Goal: Task Accomplishment & Management: Manage account settings

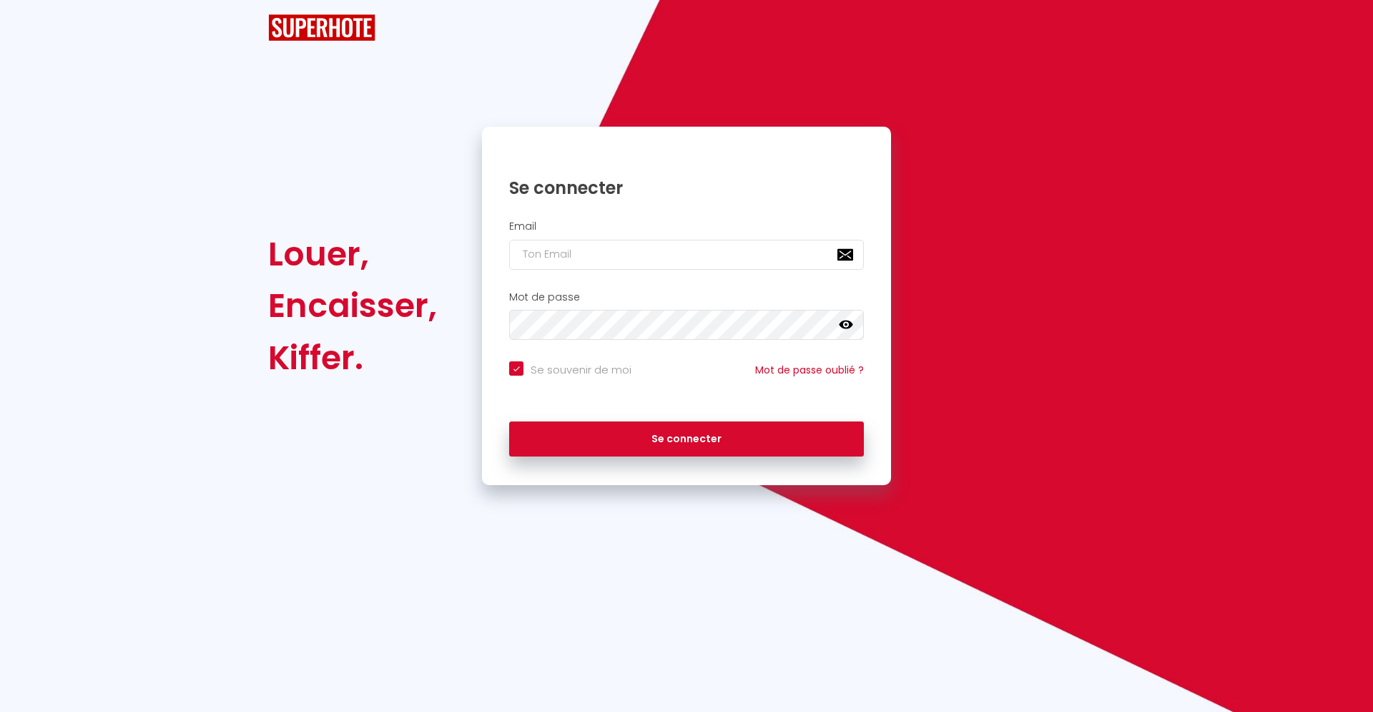
checkbox input "true"
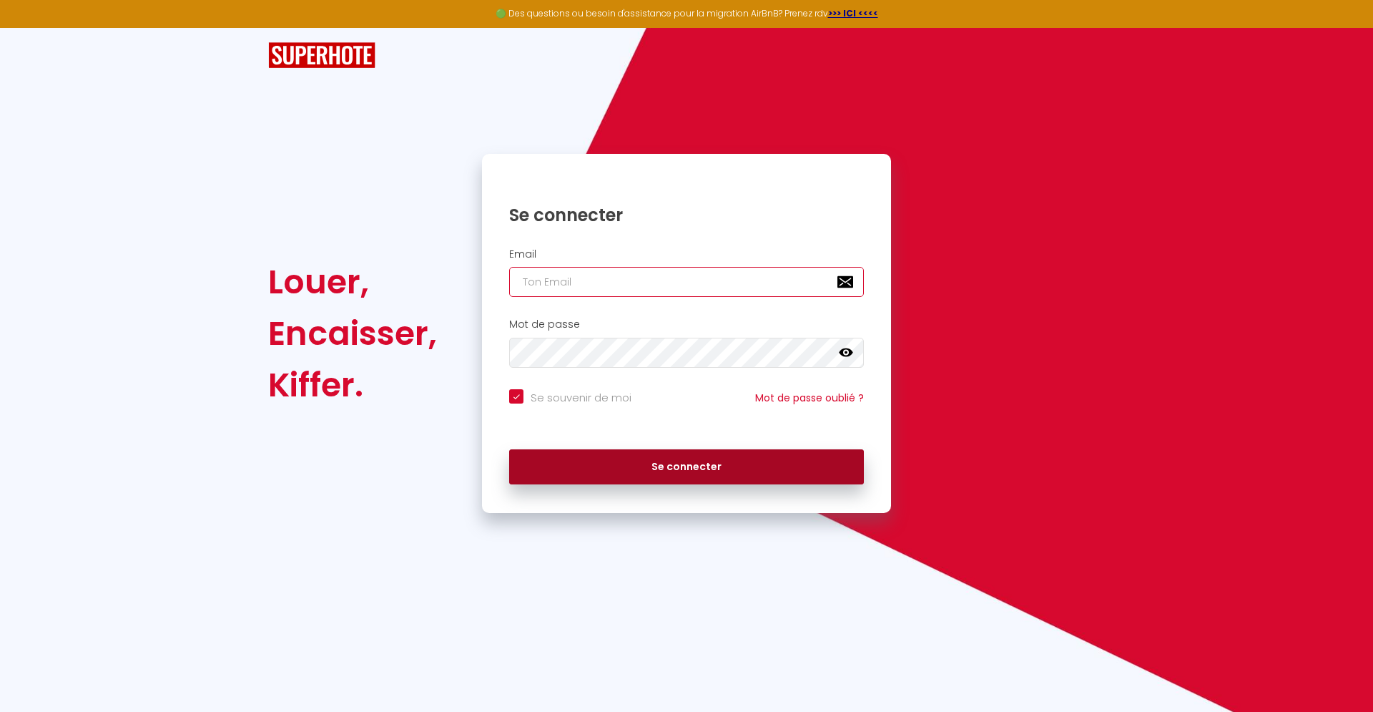
type input "[EMAIL_ADDRESS][DOMAIN_NAME]"
click at [707, 459] on button "Se connecter" at bounding box center [686, 467] width 355 height 36
checkbox input "true"
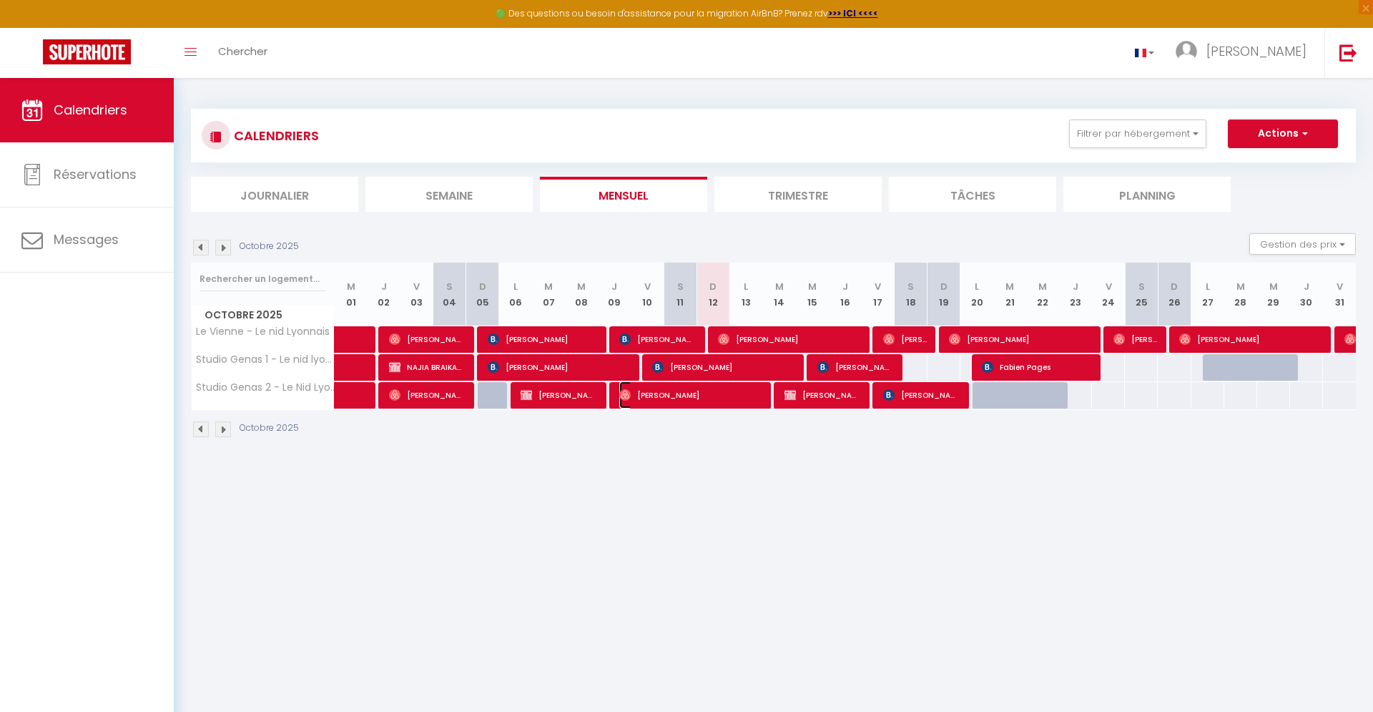
click at [761, 397] on span "[PERSON_NAME]" at bounding box center [690, 394] width 142 height 27
select select "OK"
select select "1"
select select "0"
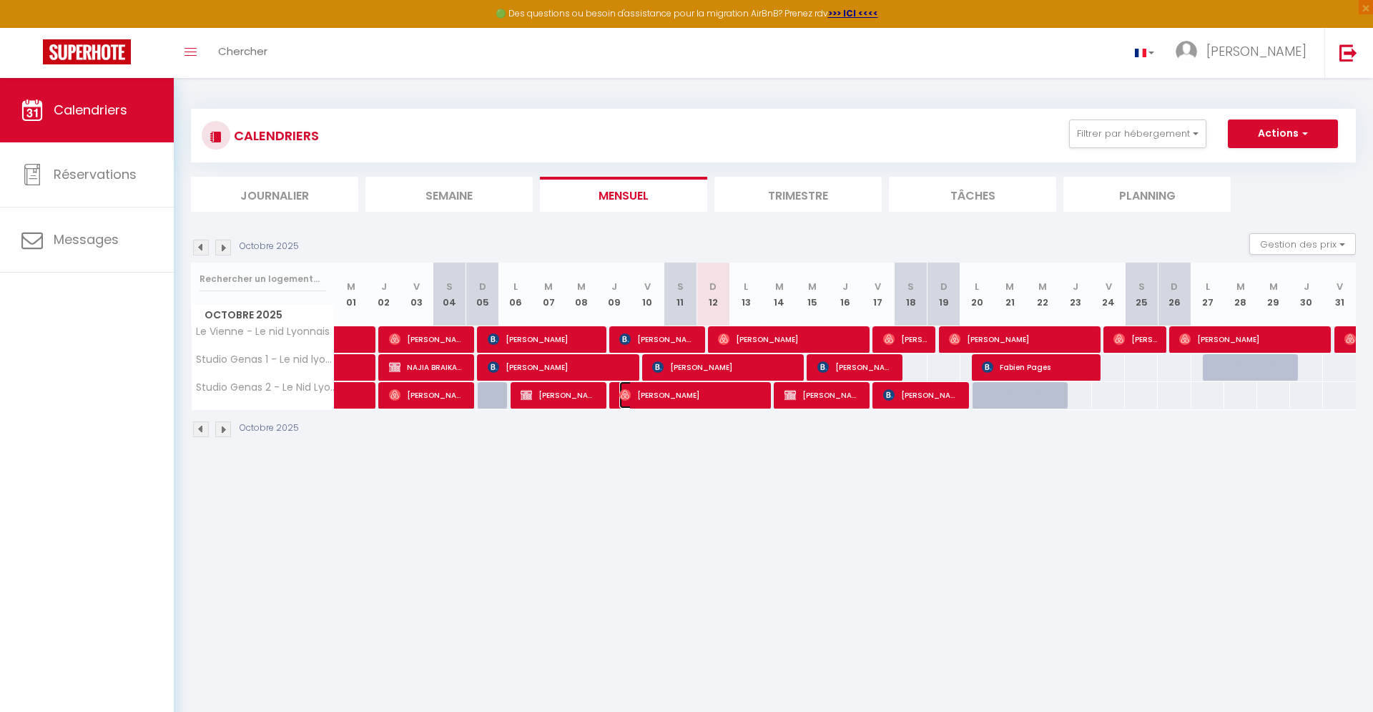
select select "1"
select select
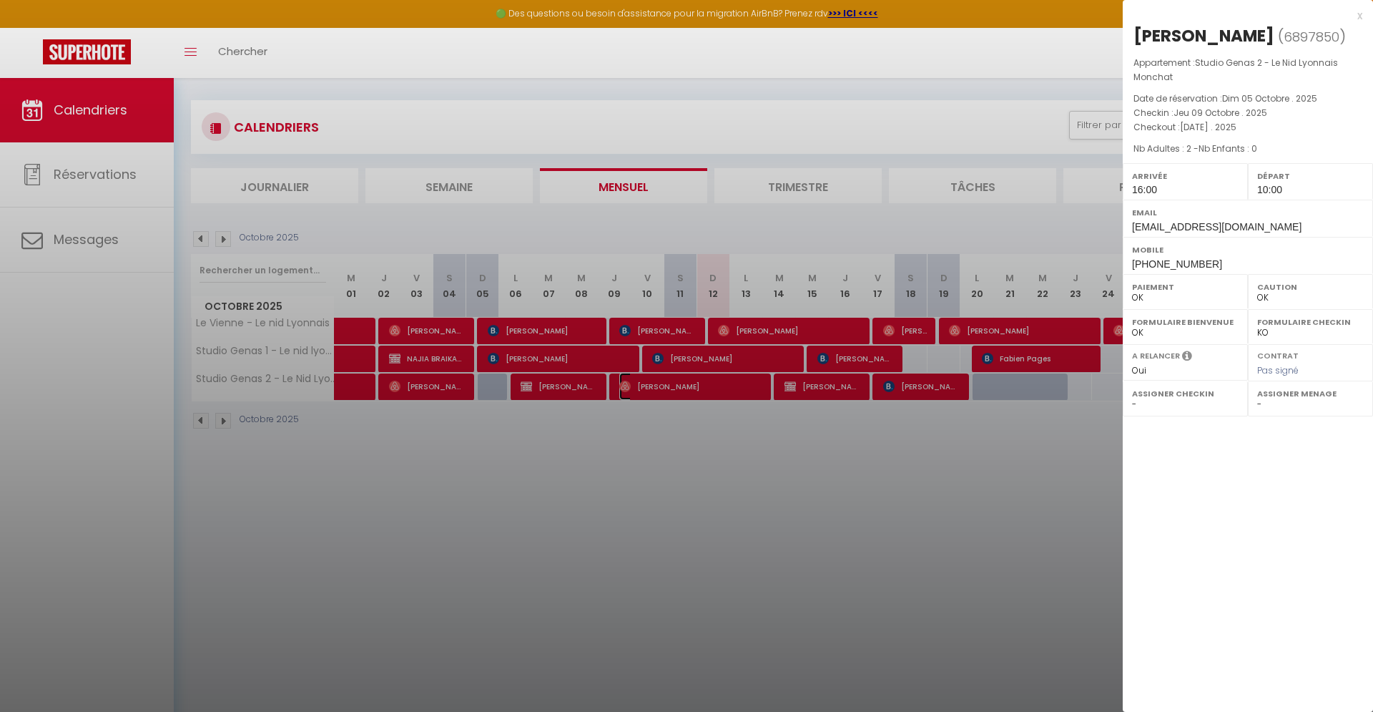
scroll to position [9, 0]
click at [858, 392] on div at bounding box center [686, 356] width 1373 height 712
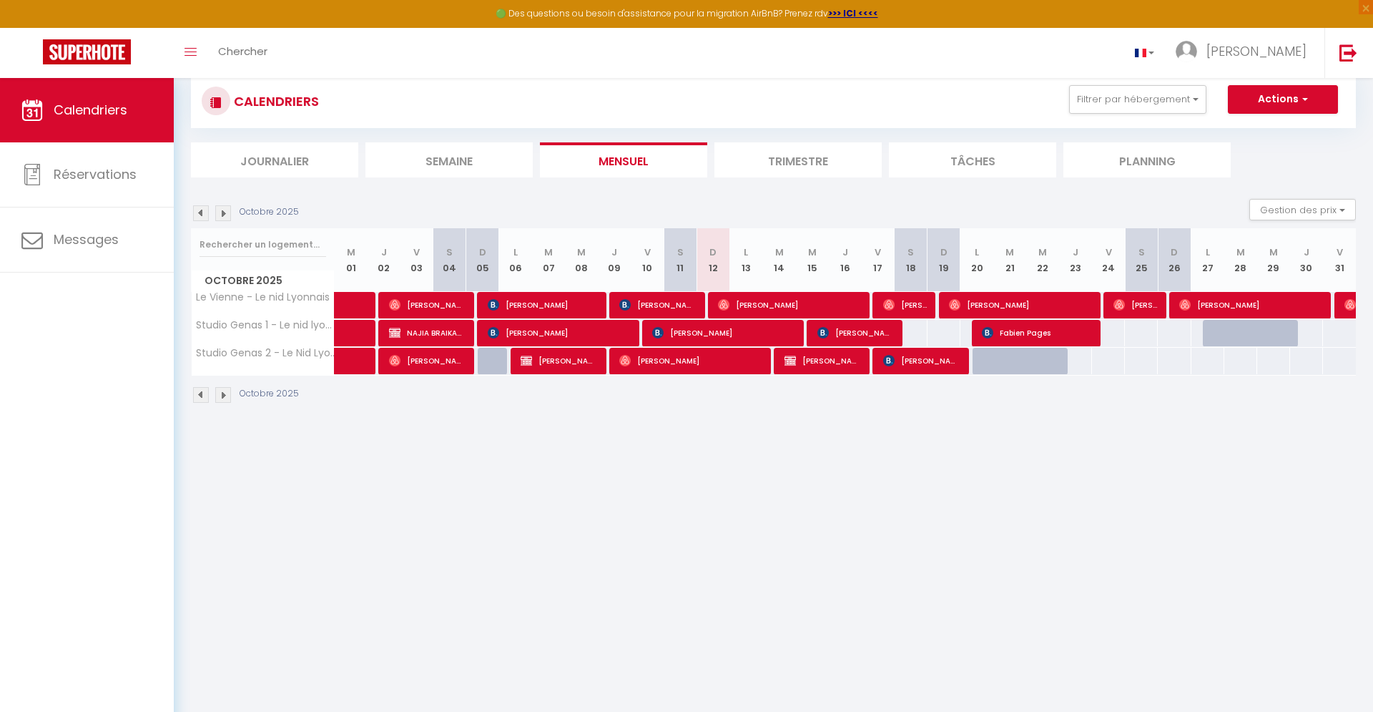
scroll to position [35, 0]
